Goal: Task Accomplishment & Management: Complete application form

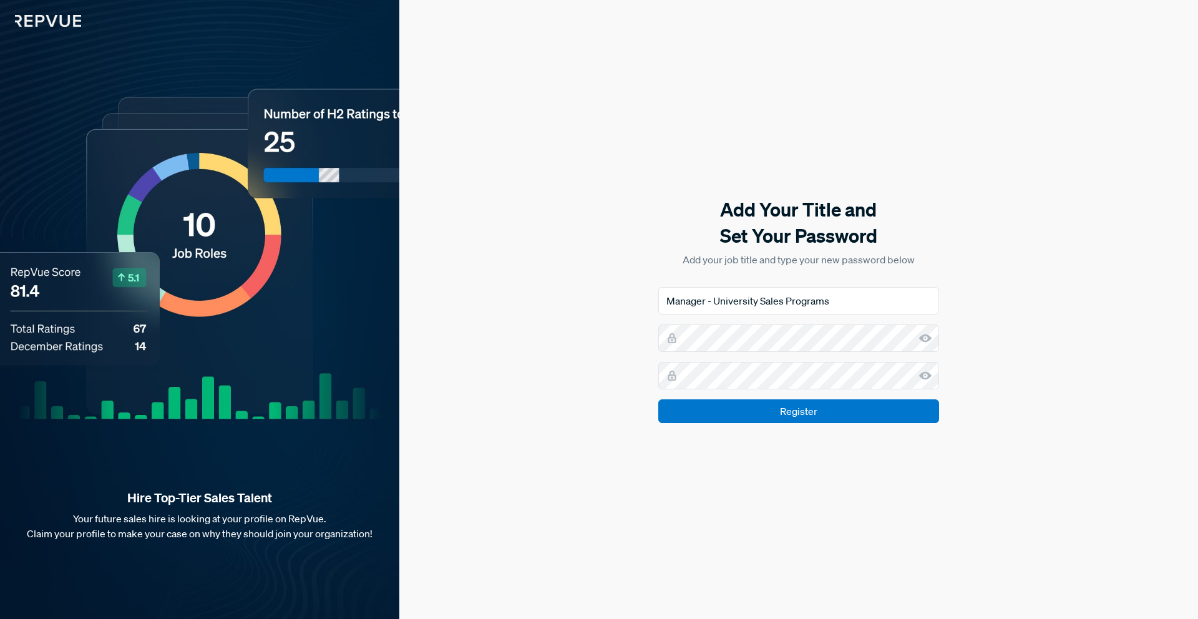
click at [779, 353] on form "Manager - University Sales Programs Register" at bounding box center [798, 355] width 281 height 136
click at [935, 492] on div "Add Your Title and Set Your Password Add your job title and type your new passw…" at bounding box center [798, 309] width 799 height 619
click at [822, 405] on input "Register" at bounding box center [798, 411] width 281 height 24
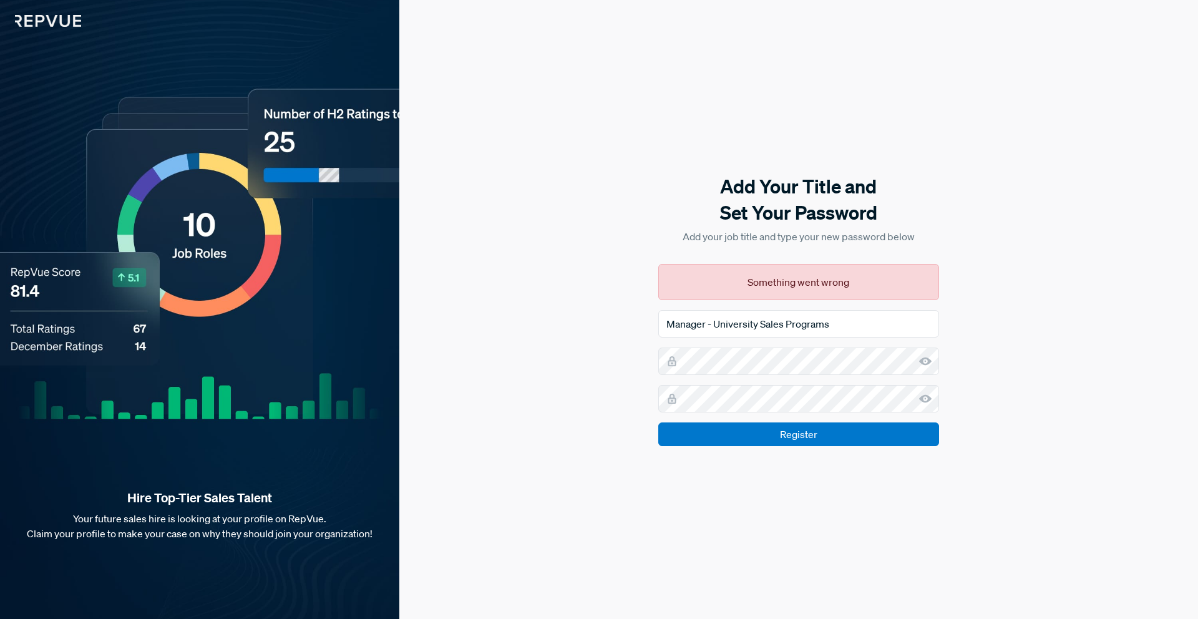
click at [925, 364] on use at bounding box center [925, 361] width 12 height 8
click at [926, 399] on icon at bounding box center [925, 399] width 12 height 12
click at [1010, 368] on div "Add Your Title and Set Your Password Add your job title and type your new passw…" at bounding box center [798, 309] width 799 height 619
click at [893, 364] on body "Hire Top-Tier Sales Talent Your future sales hire is looking at your profile on…" at bounding box center [599, 309] width 1198 height 619
click at [1004, 374] on div "Add Your Title and Set Your Password Add your job title and type your new passw…" at bounding box center [798, 309] width 799 height 619
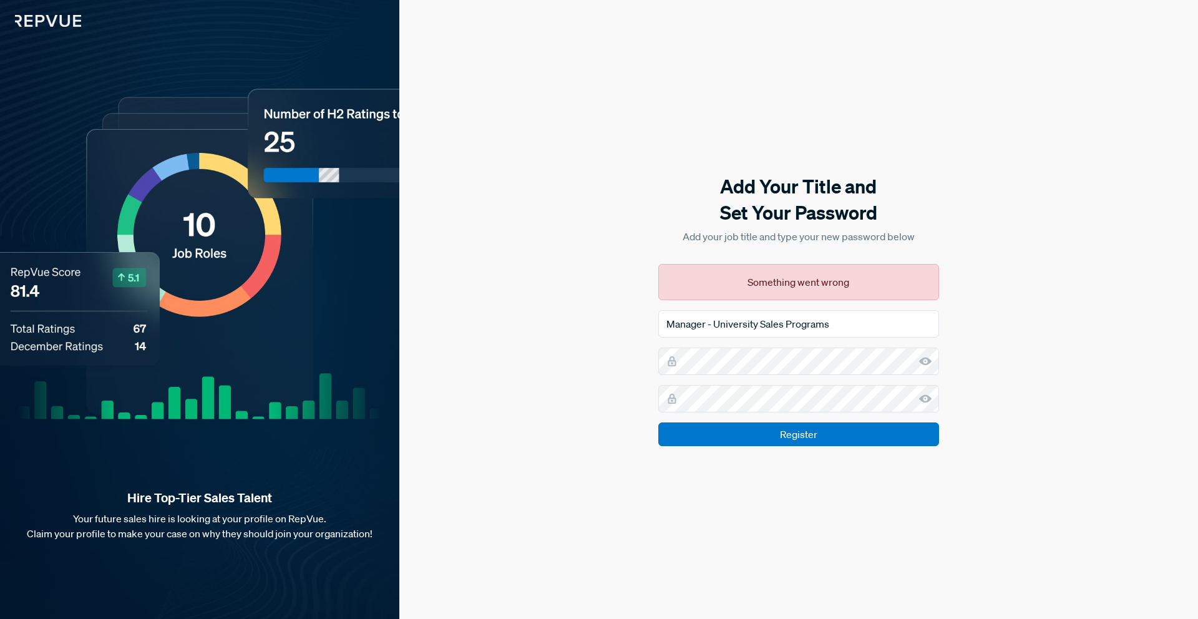
click at [992, 357] on div "Add Your Title and Set Your Password Add your job title and type your new passw…" at bounding box center [798, 309] width 799 height 619
